Goal: Find specific page/section: Find specific page/section

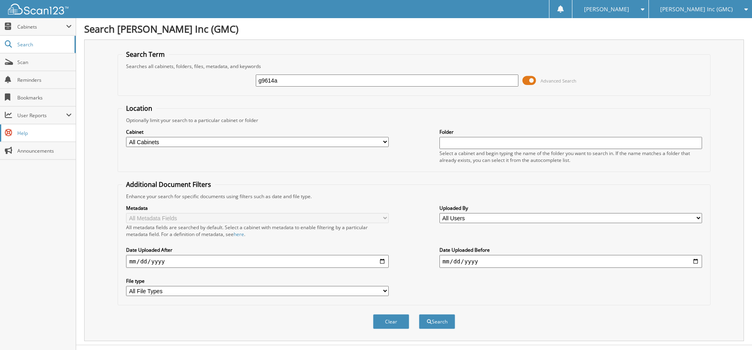
type input "g9614a"
click at [419, 314] on button "Search" at bounding box center [437, 321] width 36 height 15
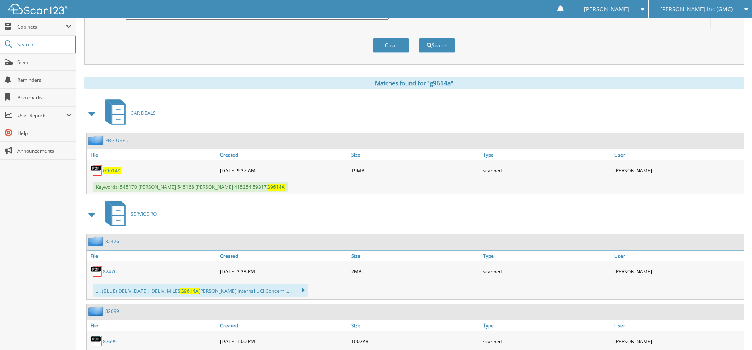
scroll to position [320, 0]
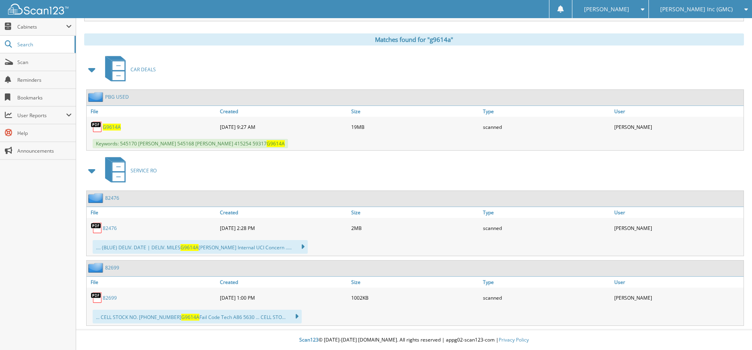
click at [111, 126] on span "G9614A" at bounding box center [112, 127] width 18 height 7
